Goal: Communication & Community: Connect with others

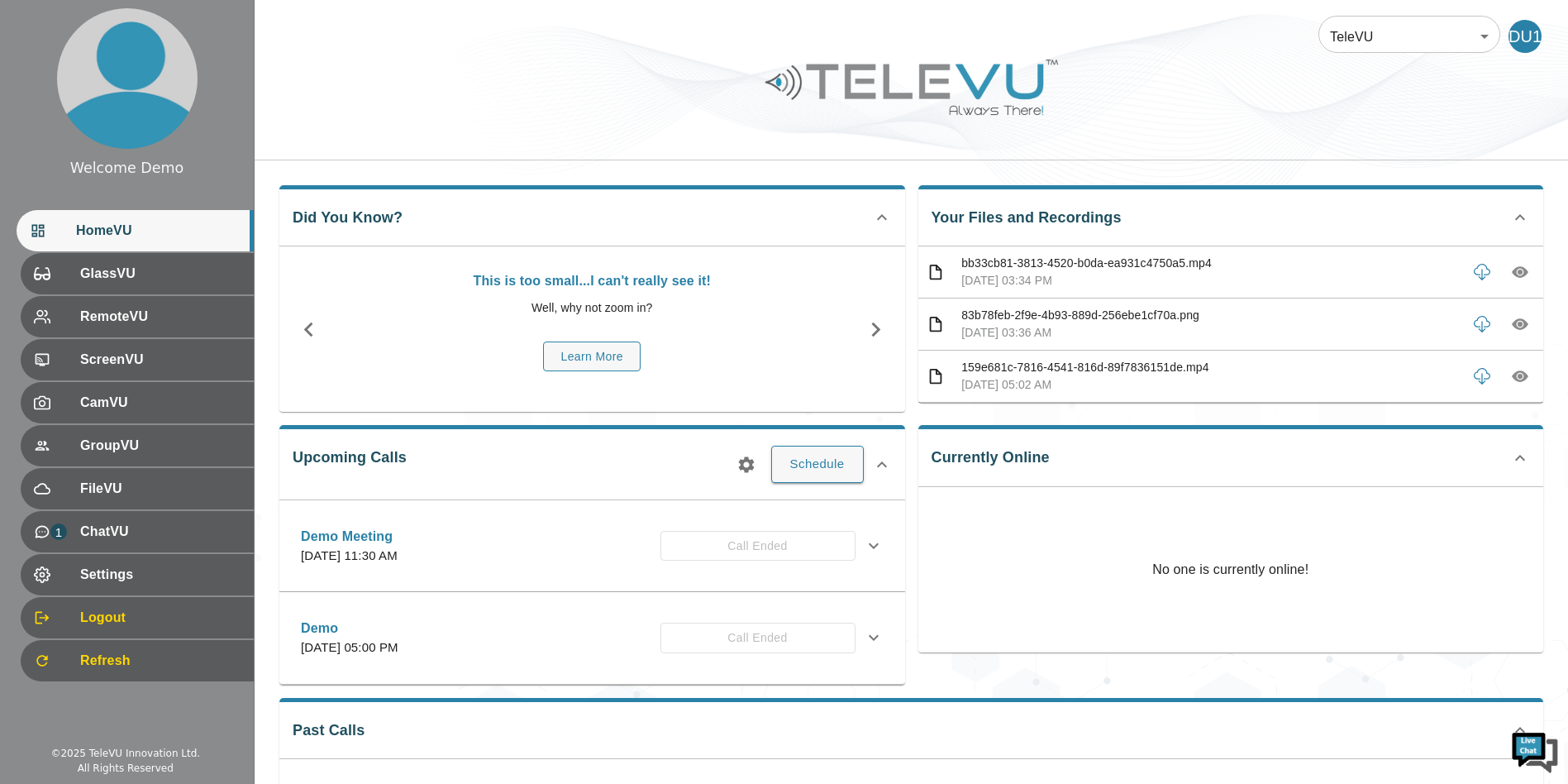
click at [569, 133] on div at bounding box center [911, 100] width 1314 height 93
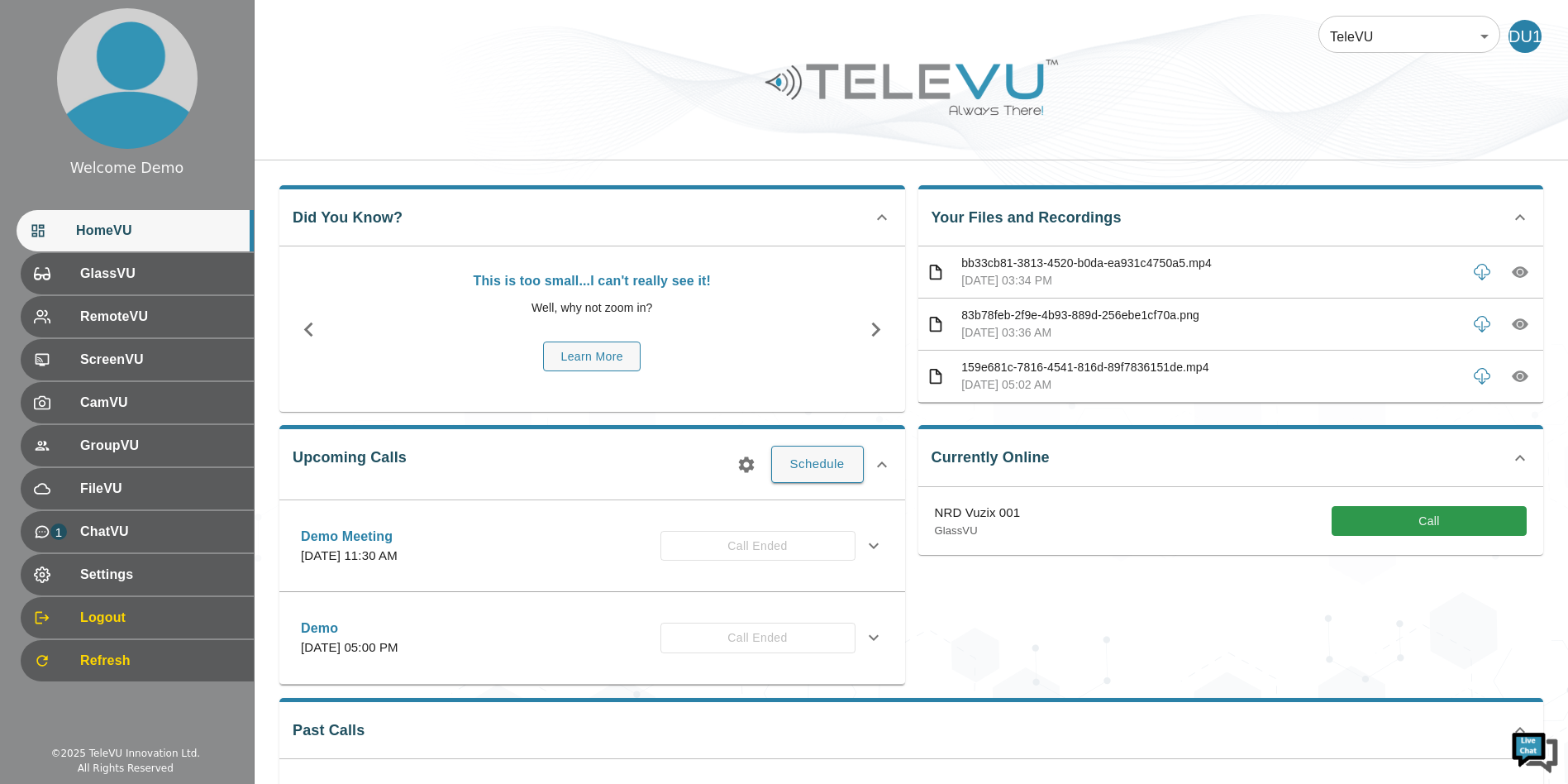
click at [548, 124] on div at bounding box center [911, 100] width 1314 height 93
click at [1393, 511] on button "Call" at bounding box center [1429, 521] width 195 height 31
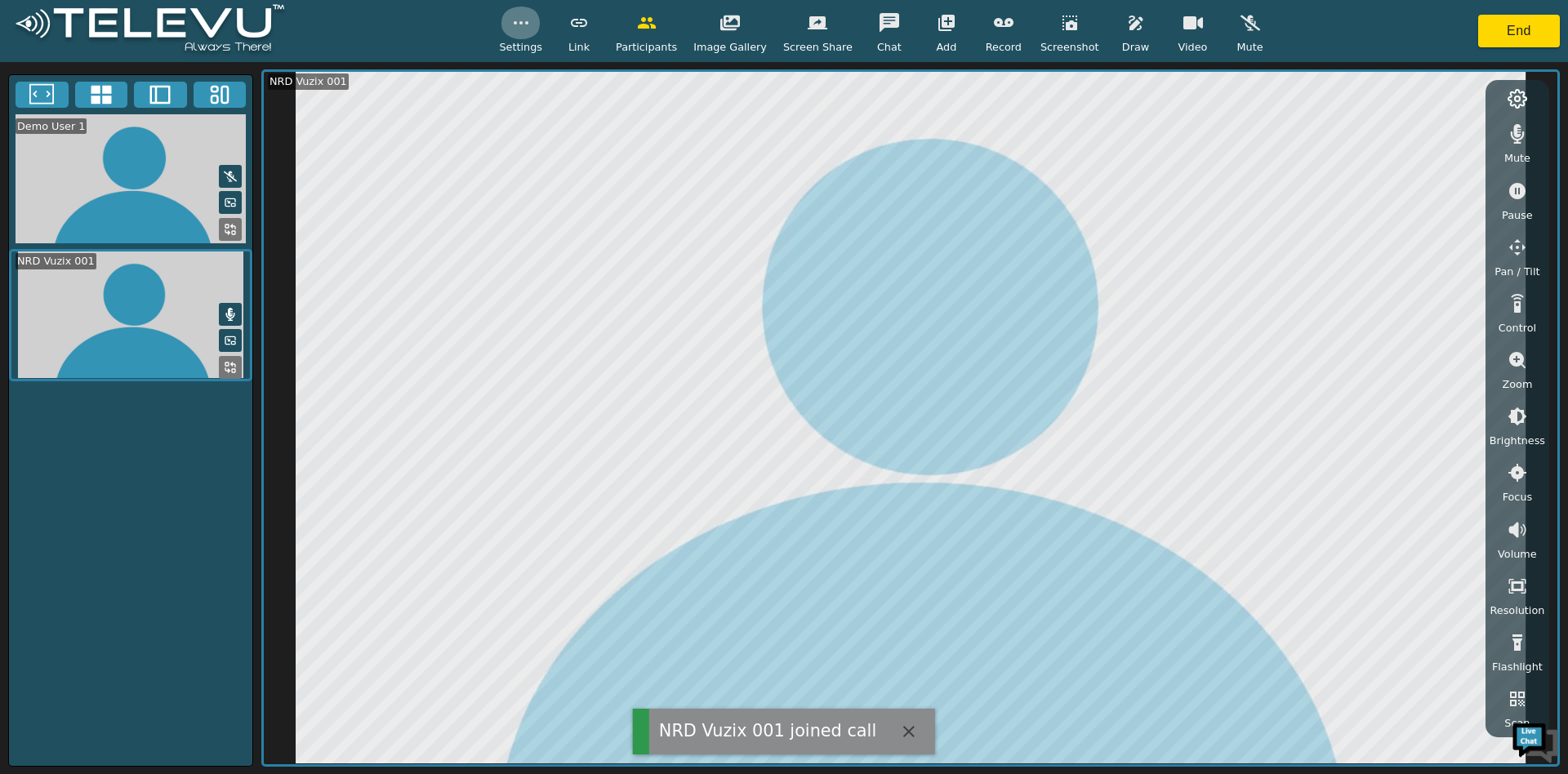
click at [542, 37] on button "button" at bounding box center [521, 23] width 41 height 33
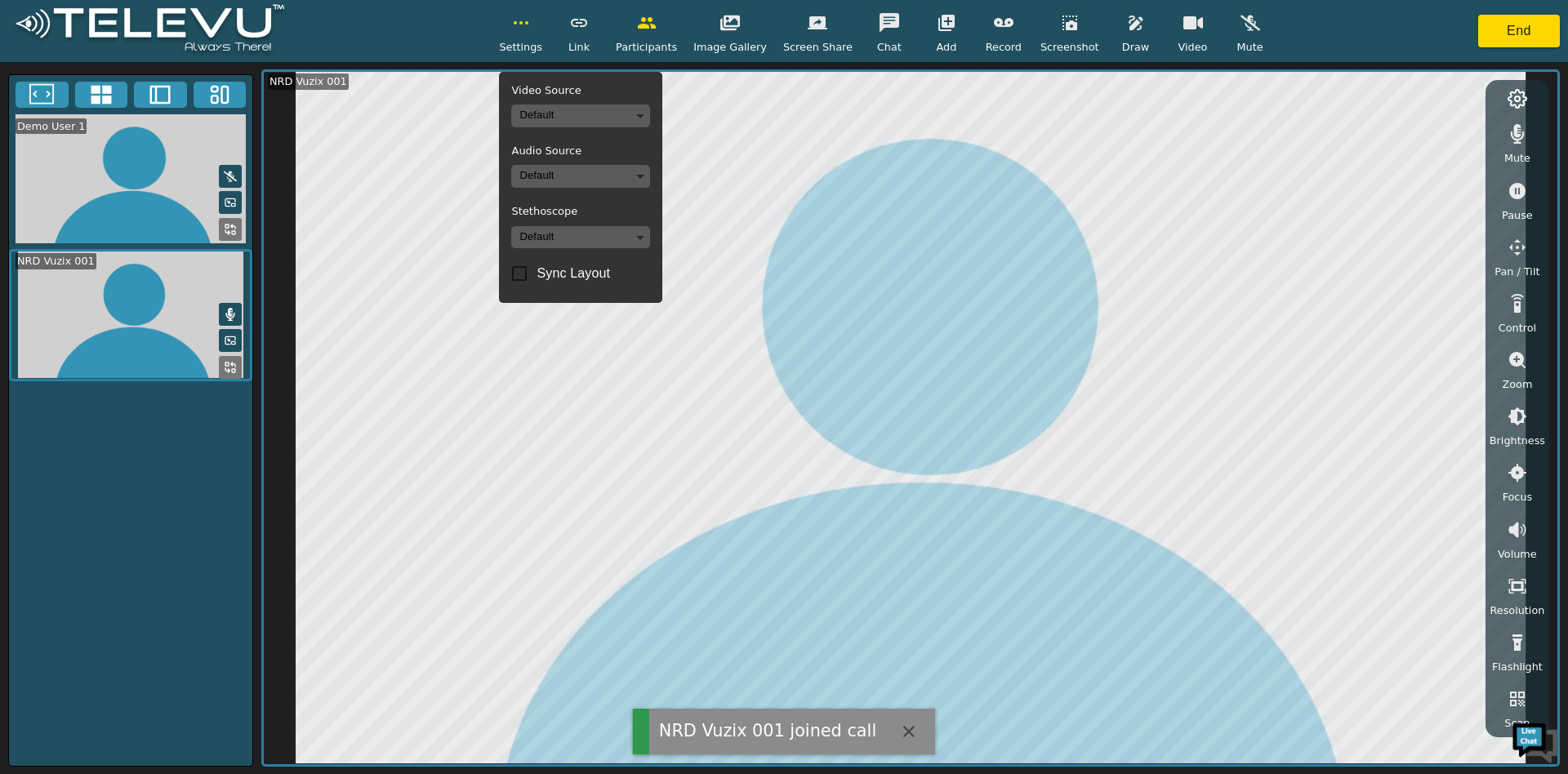
click at [1183, 32] on icon "button" at bounding box center [1193, 23] width 20 height 20
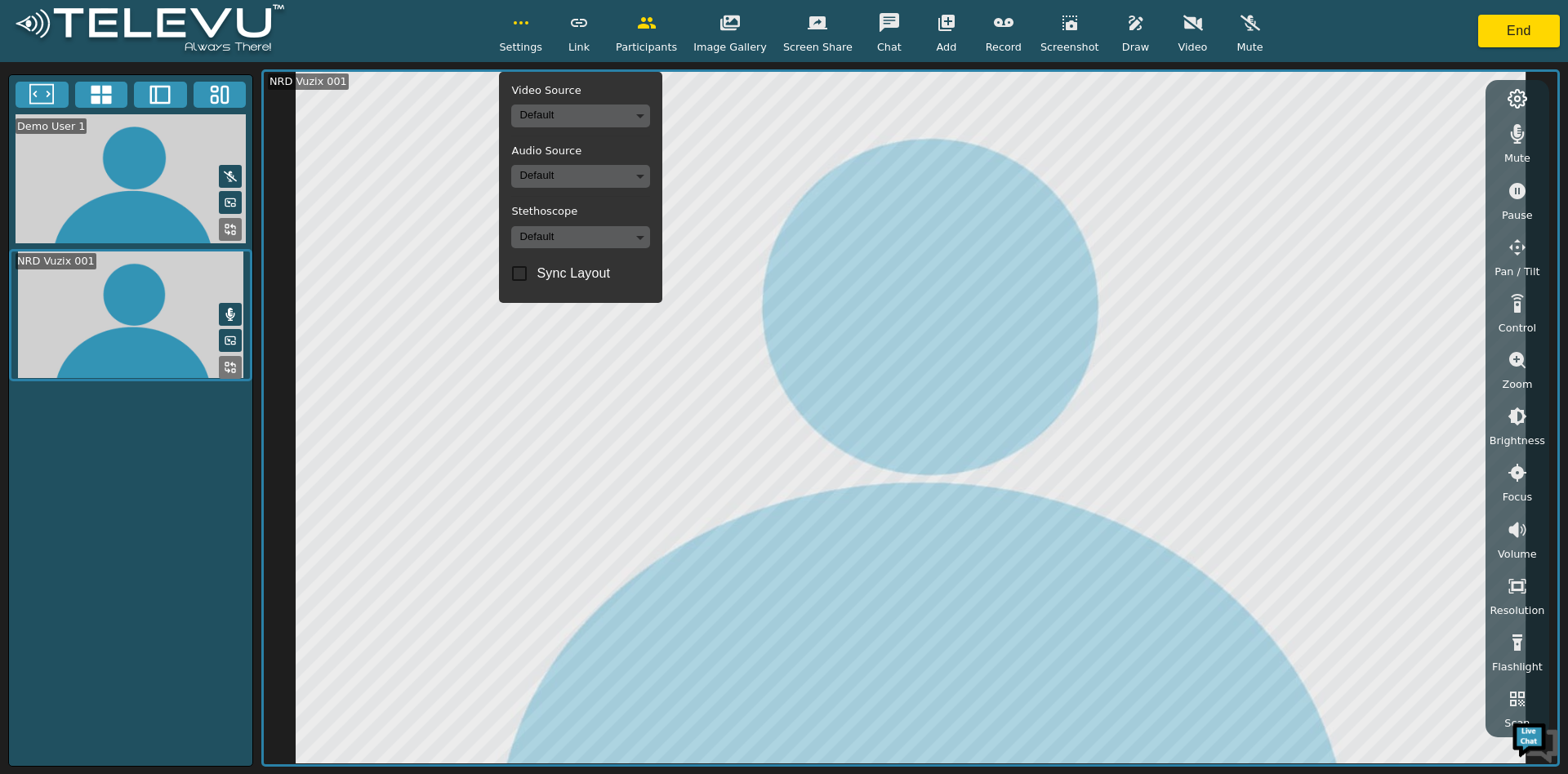
click at [519, 30] on div "Settings" at bounding box center [520, 30] width 44 height 48
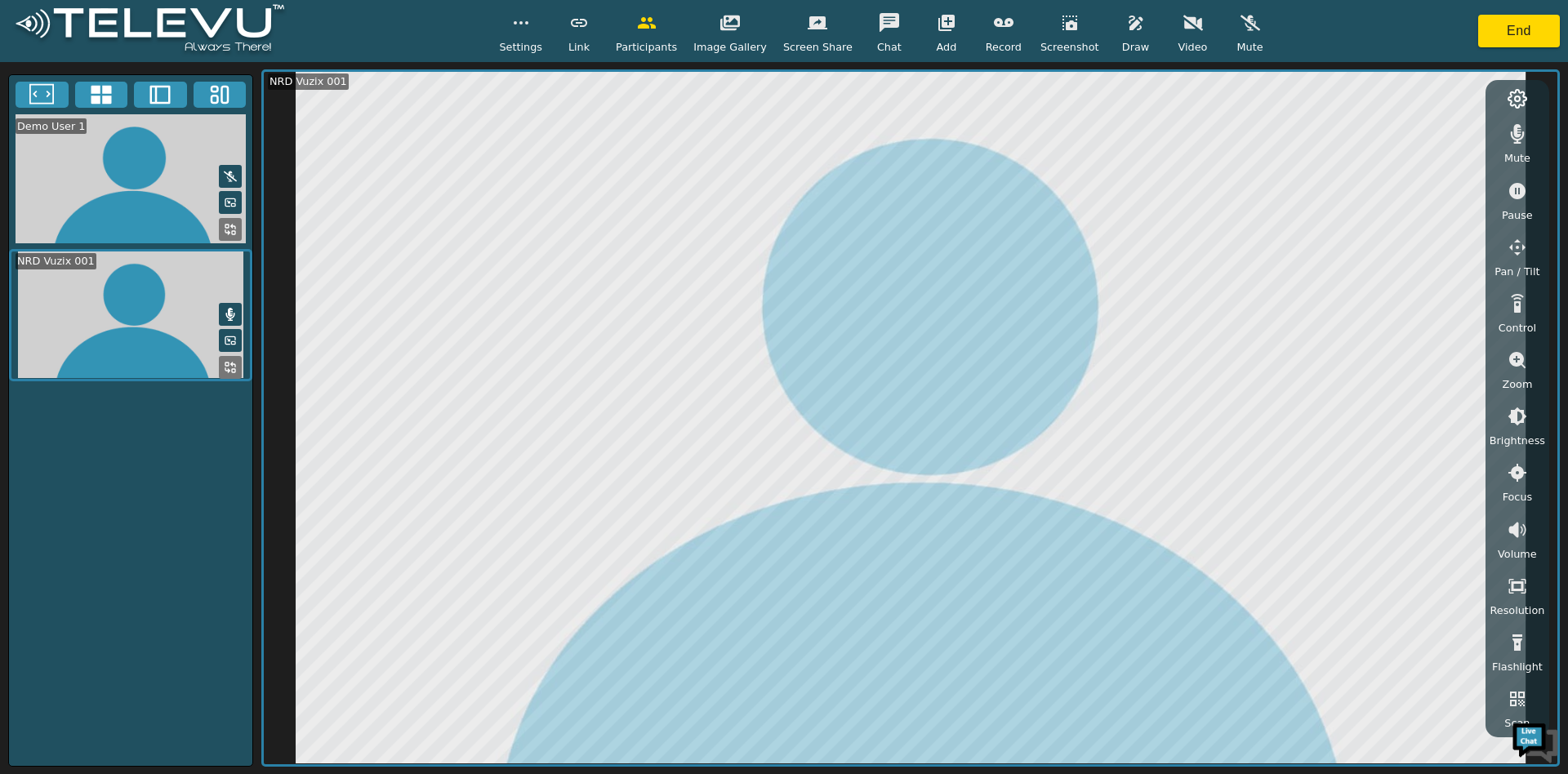
click at [227, 362] on icon at bounding box center [231, 368] width 13 height 13
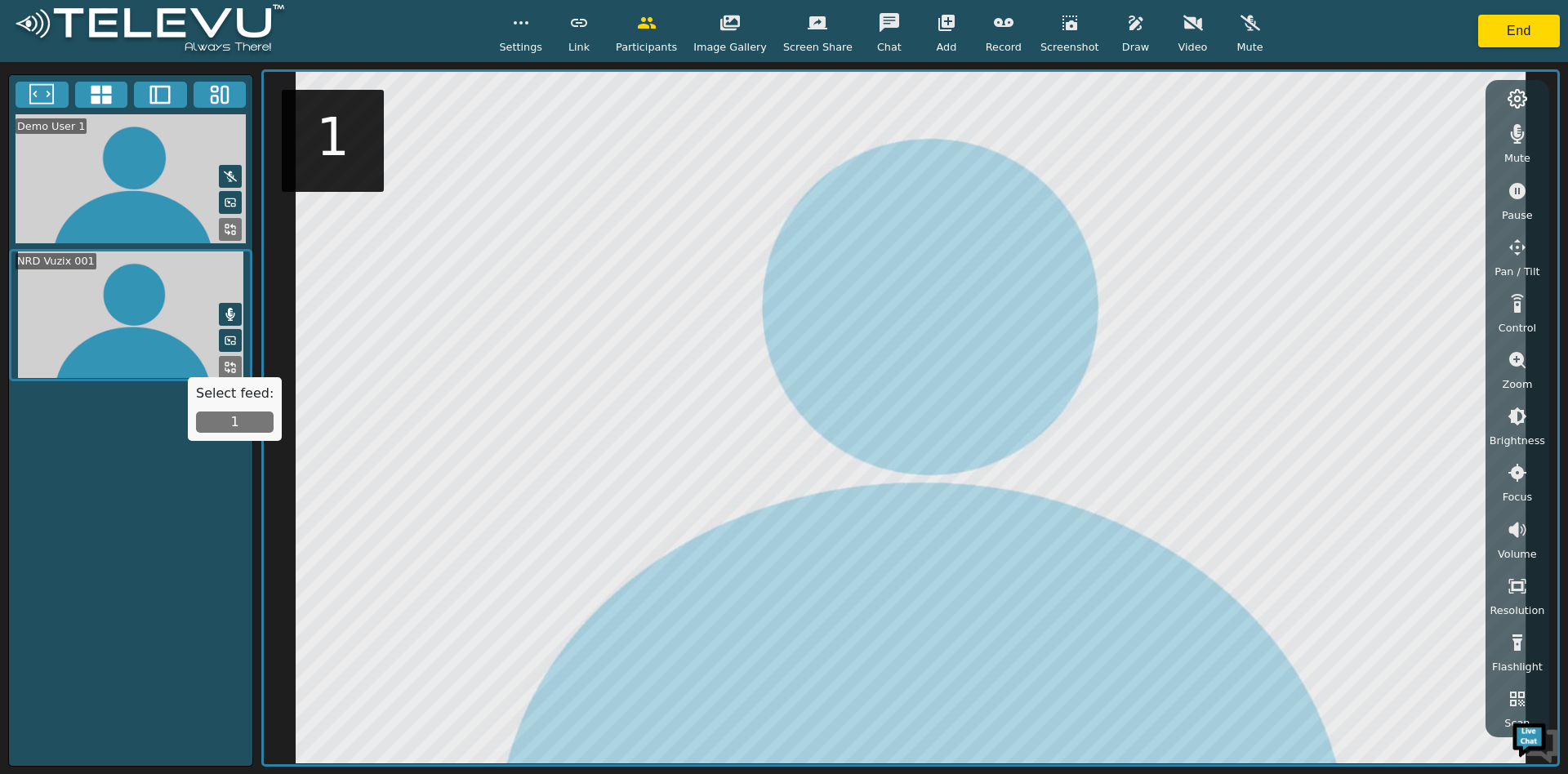
click at [236, 416] on button "1" at bounding box center [235, 422] width 78 height 21
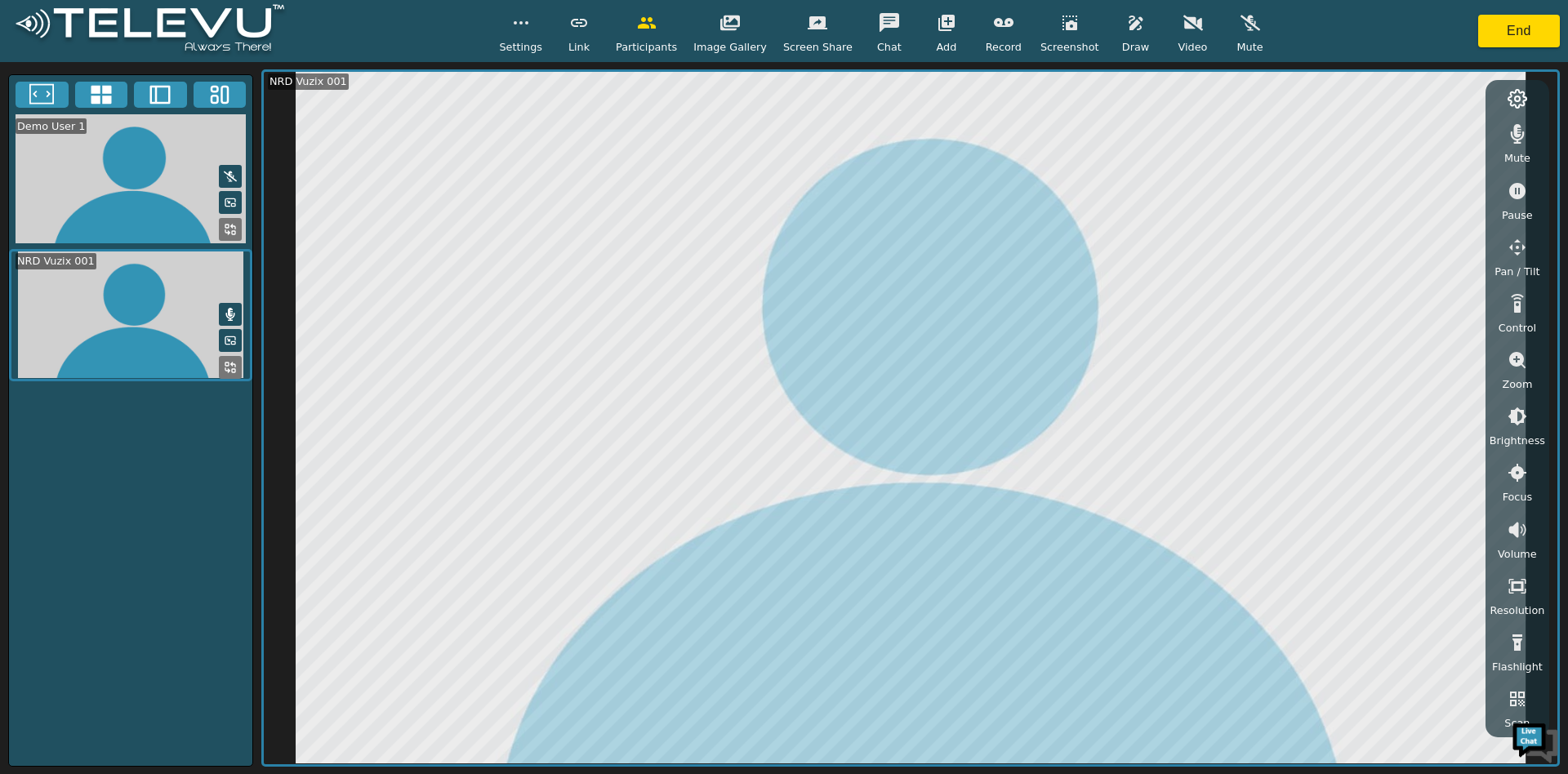
click at [1498, 358] on button "button" at bounding box center [1517, 360] width 41 height 33
click at [1515, 420] on icon "button" at bounding box center [1517, 416] width 15 height 15
